Goal: Task Accomplishment & Management: Manage account settings

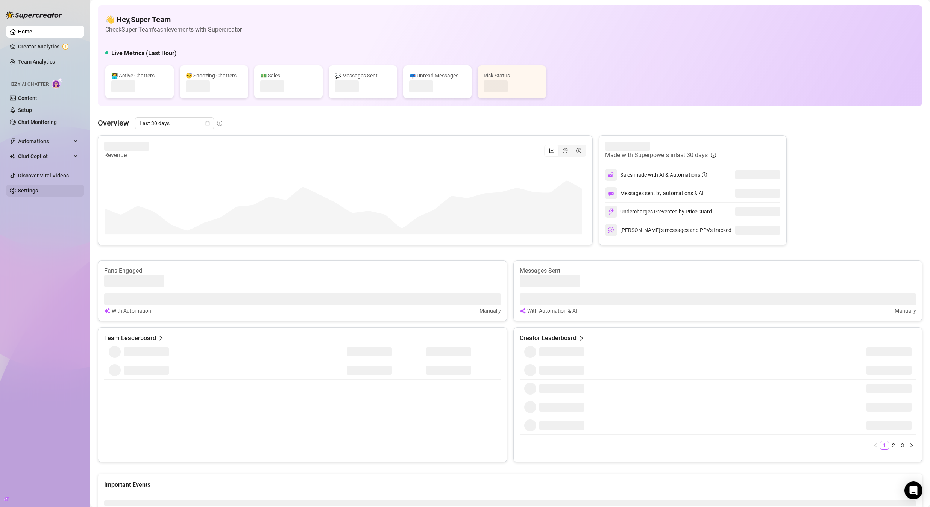
click at [36, 188] on link "Settings" at bounding box center [28, 191] width 20 height 6
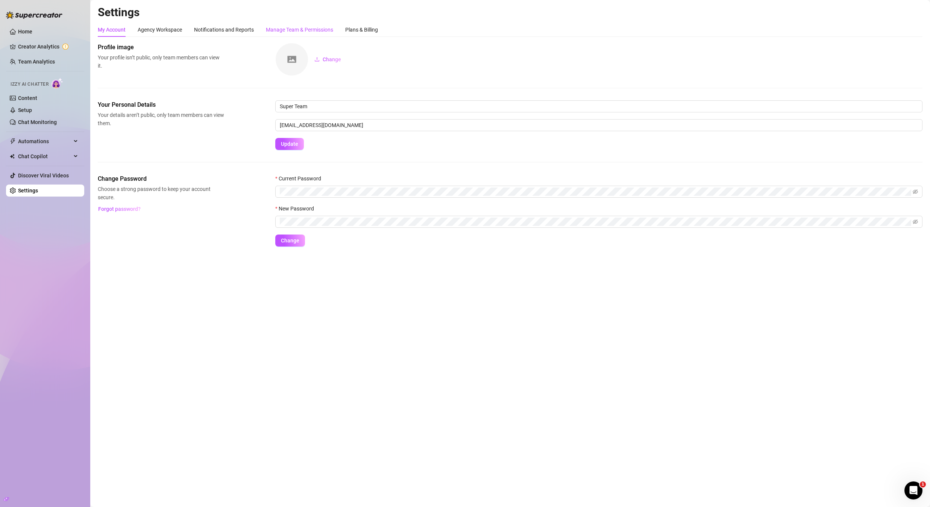
click at [300, 33] on div "Manage Team & Permissions" at bounding box center [299, 30] width 67 height 8
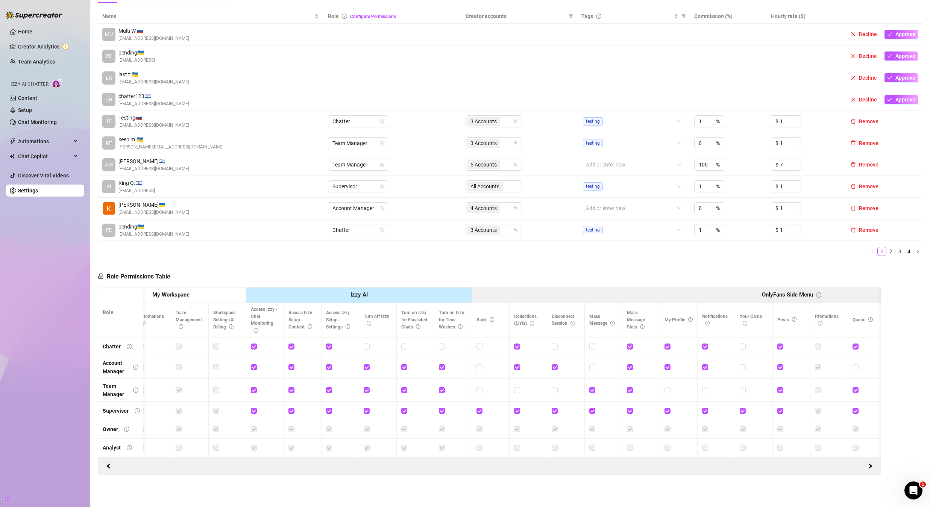
scroll to position [0, 55]
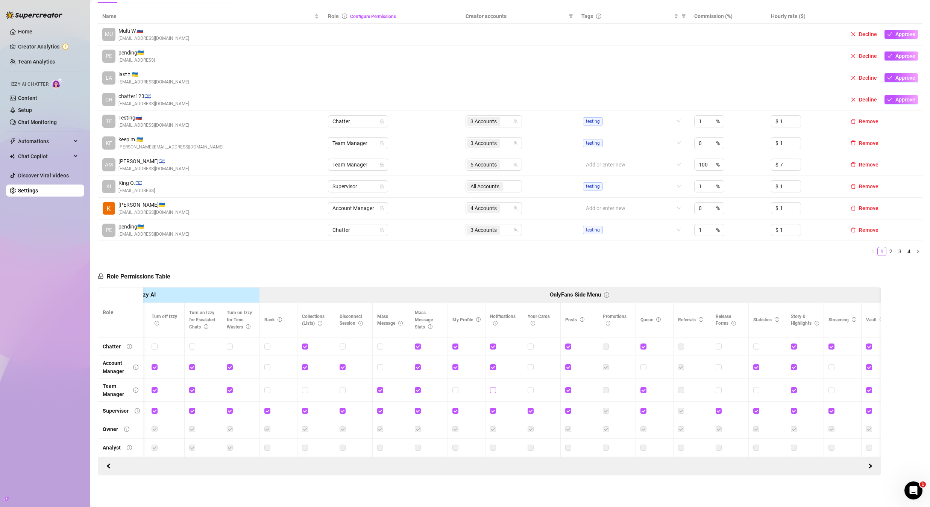
click at [493, 387] on input "checkbox" at bounding box center [492, 389] width 5 height 5
checkbox input "true"
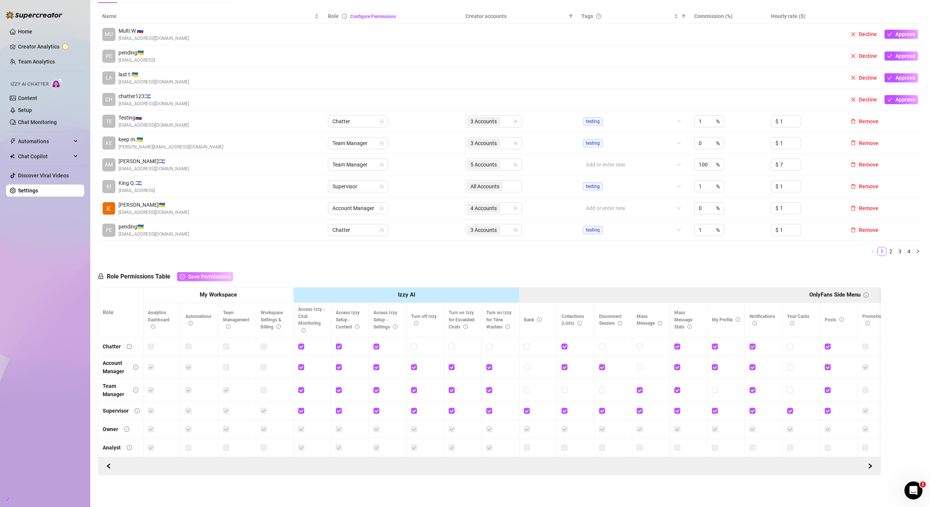
click at [197, 274] on span "Save Permissions" at bounding box center [209, 277] width 42 height 6
